Goal: Task Accomplishment & Management: Complete application form

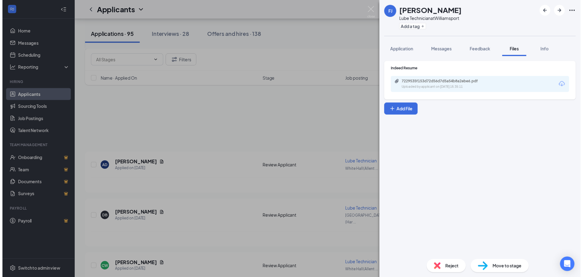
scroll to position [355, 0]
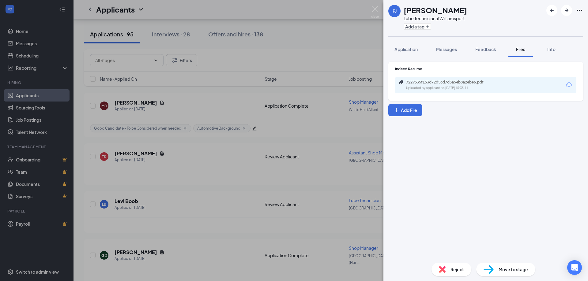
click at [269, 63] on div "FJ [PERSON_NAME] Technician at [GEOGRAPHIC_DATA] Add a tag Application Messages…" at bounding box center [294, 140] width 588 height 281
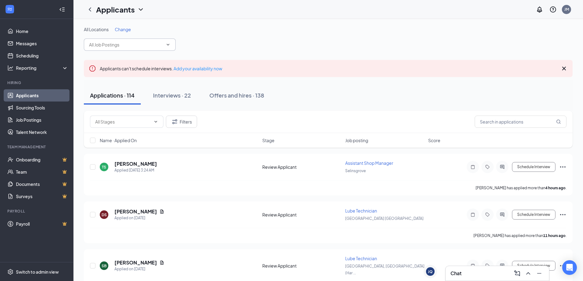
click at [167, 44] on icon "ChevronDown" at bounding box center [168, 44] width 5 height 5
click at [168, 46] on icon "ChevronDown" at bounding box center [168, 44] width 5 height 5
click at [113, 43] on input "text" at bounding box center [126, 44] width 74 height 7
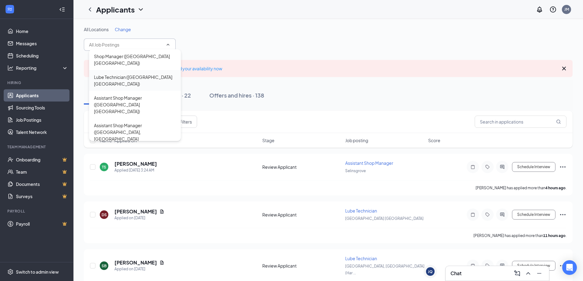
click at [111, 74] on div "Lube Technician ([GEOGRAPHIC_DATA] [GEOGRAPHIC_DATA])" at bounding box center [135, 80] width 82 height 13
type input "Lube Technician ([GEOGRAPHIC_DATA] [GEOGRAPHIC_DATA])"
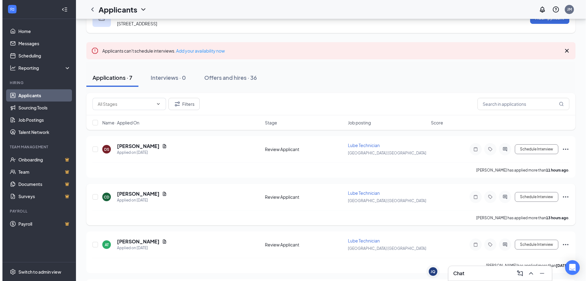
scroll to position [61, 0]
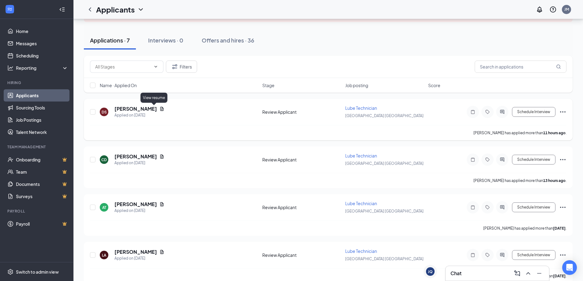
click at [160, 107] on icon "Document" at bounding box center [162, 109] width 5 height 5
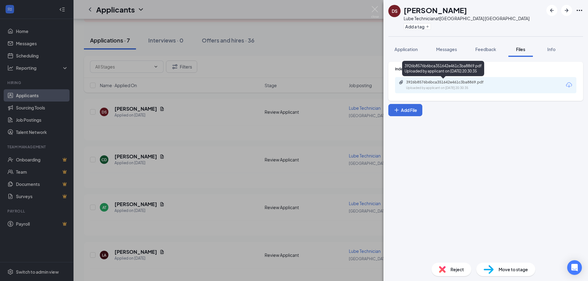
click at [446, 81] on div "3926b8576b6bca351642e461c3ba8869.pdf" at bounding box center [449, 82] width 86 height 5
click at [393, 48] on button "Application" at bounding box center [406, 49] width 36 height 15
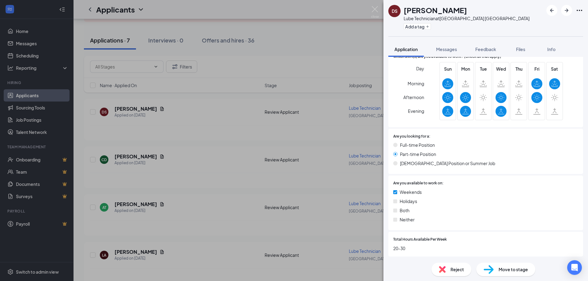
scroll to position [61, 0]
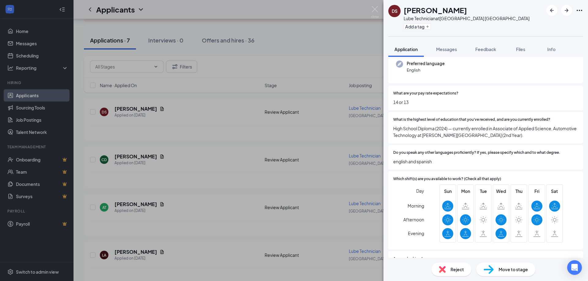
click at [282, 74] on div "DS [PERSON_NAME] Lube Technician at [GEOGRAPHIC_DATA] [GEOGRAPHIC_DATA] Add a t…" at bounding box center [294, 140] width 588 height 281
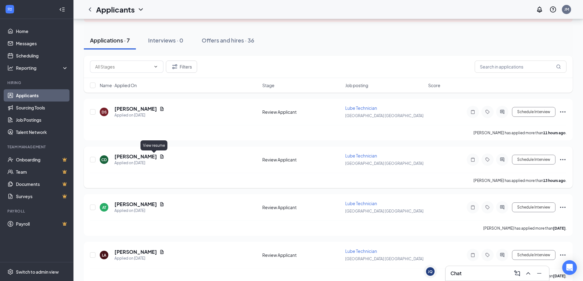
click at [160, 156] on icon "Document" at bounding box center [162, 156] width 5 height 5
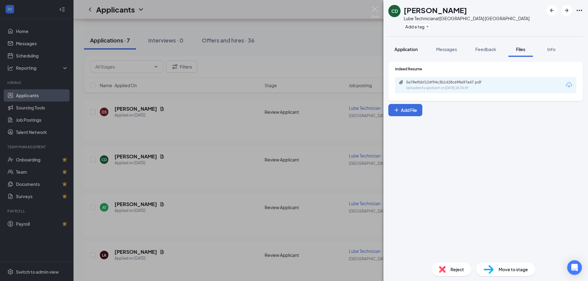
click at [407, 50] on span "Application" at bounding box center [405, 50] width 23 height 6
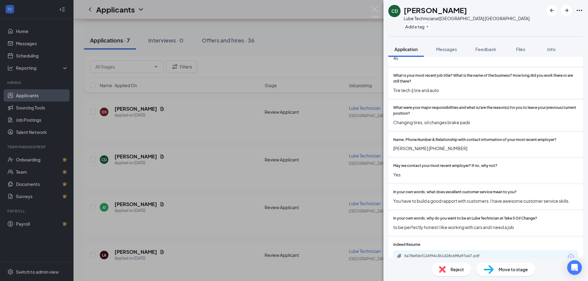
scroll to position [429, 0]
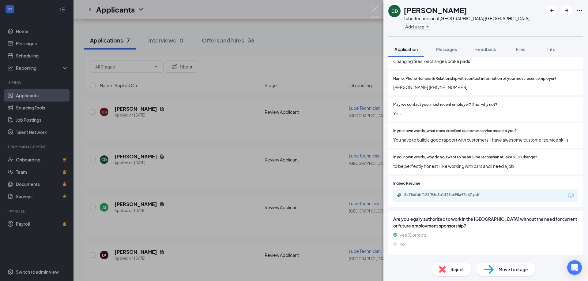
click at [250, 90] on div "CD [PERSON_NAME] Lube Technician at [GEOGRAPHIC_DATA] [GEOGRAPHIC_DATA] Add a t…" at bounding box center [294, 140] width 588 height 281
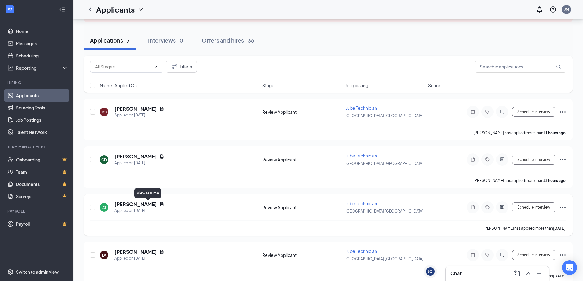
click at [160, 205] on icon "Document" at bounding box center [162, 204] width 5 height 5
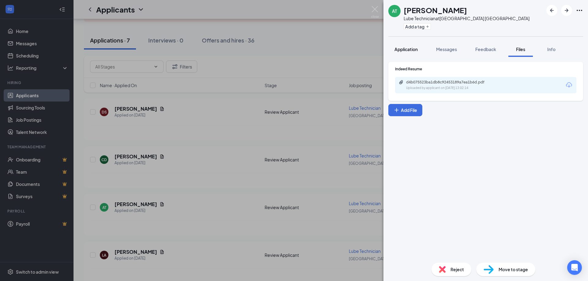
click at [408, 46] on div "Application" at bounding box center [405, 49] width 23 height 6
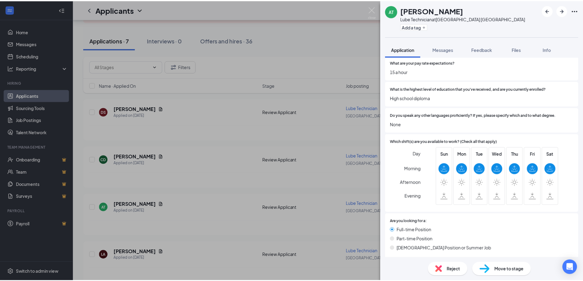
scroll to position [61, 0]
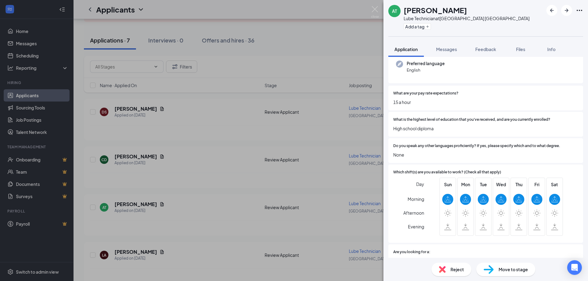
click at [254, 155] on div "AT [PERSON_NAME] Lube Technician at [GEOGRAPHIC_DATA] [GEOGRAPHIC_DATA] Add a t…" at bounding box center [294, 140] width 588 height 281
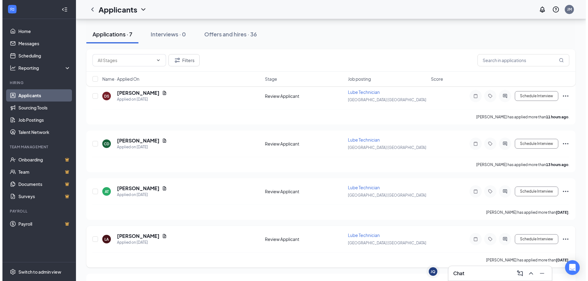
scroll to position [92, 0]
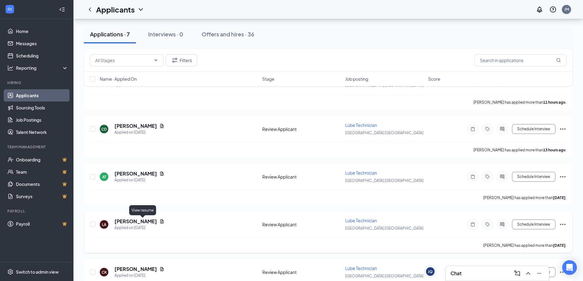
click at [160, 221] on icon "Document" at bounding box center [162, 221] width 5 height 5
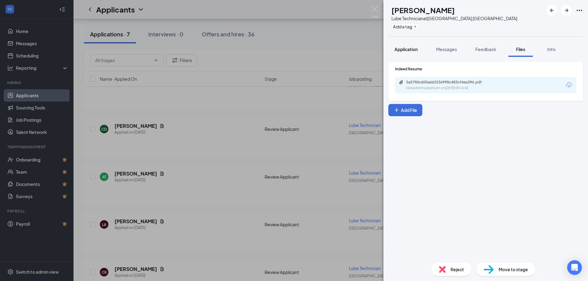
click at [408, 45] on button "Application" at bounding box center [406, 49] width 36 height 15
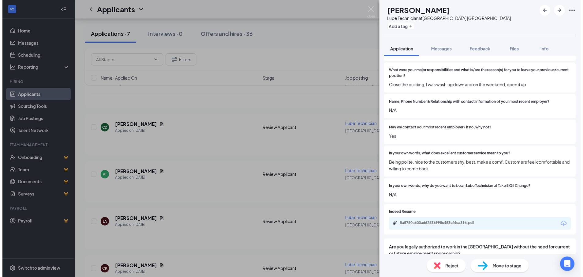
scroll to position [344, 0]
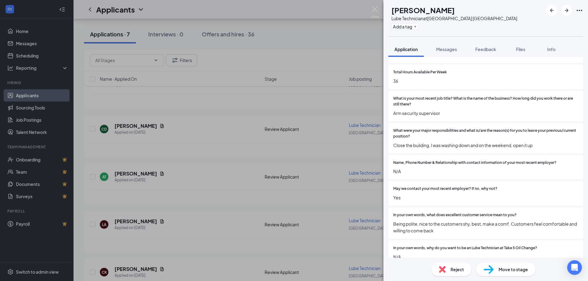
click at [254, 195] on div "LA [PERSON_NAME] Lube Technician at [GEOGRAPHIC_DATA] Add a tag Application Mes…" at bounding box center [294, 140] width 588 height 281
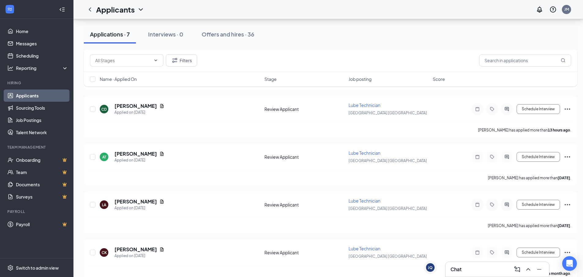
scroll to position [153, 0]
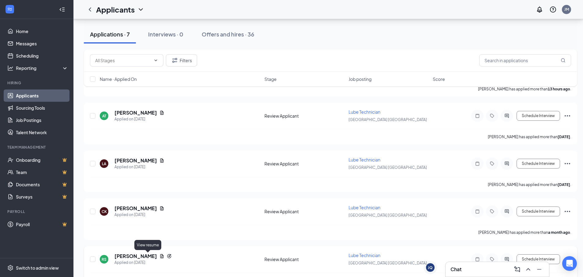
click at [160, 255] on icon "Document" at bounding box center [162, 255] width 5 height 5
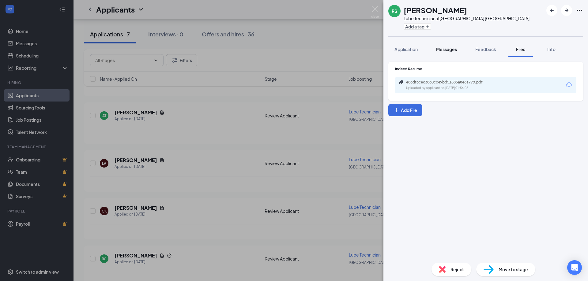
click at [449, 49] on span "Messages" at bounding box center [446, 50] width 21 height 6
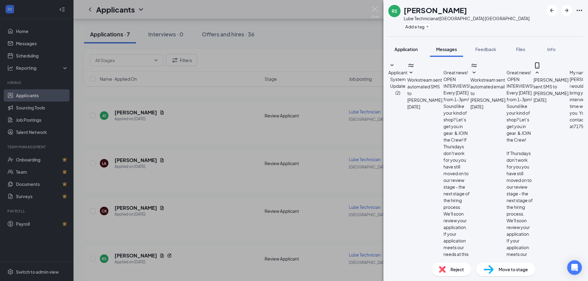
click at [415, 51] on span "Application" at bounding box center [405, 50] width 23 height 6
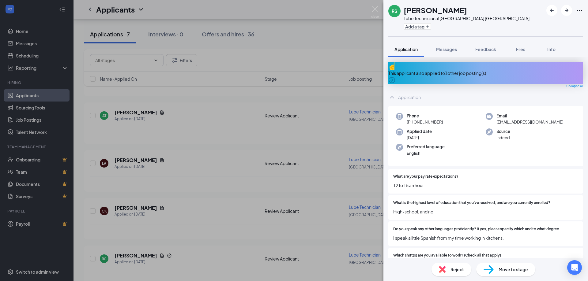
click at [293, 112] on div "RS [PERSON_NAME] Lube Technician at [GEOGRAPHIC_DATA] [GEOGRAPHIC_DATA] Add a t…" at bounding box center [294, 140] width 588 height 281
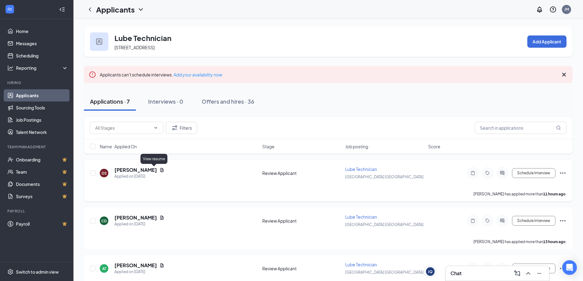
click at [160, 170] on icon "Document" at bounding box center [161, 170] width 3 height 4
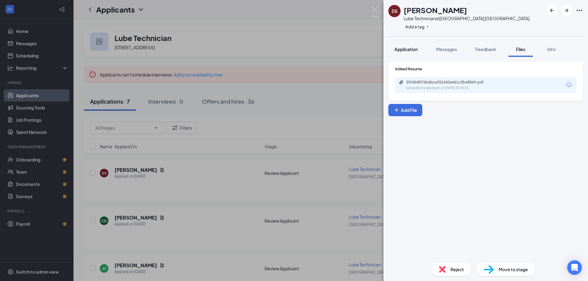
click at [407, 48] on span "Application" at bounding box center [405, 50] width 23 height 6
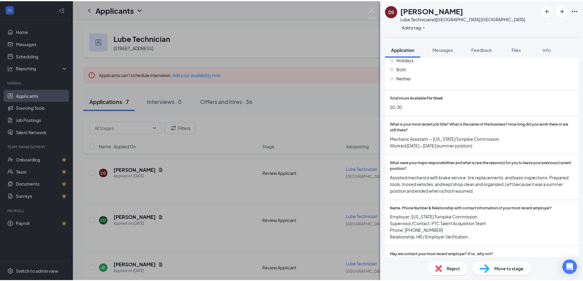
scroll to position [324, 0]
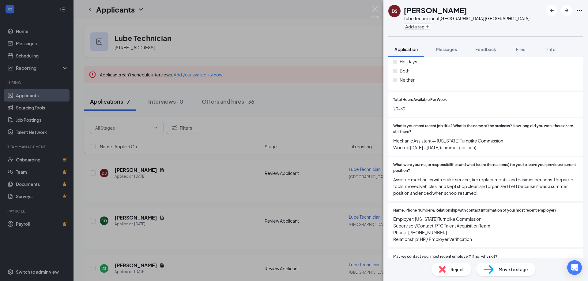
click at [280, 106] on div "DS [PERSON_NAME] Lube Technician at [GEOGRAPHIC_DATA] [GEOGRAPHIC_DATA] Add a t…" at bounding box center [294, 140] width 588 height 281
